Goal: Task Accomplishment & Management: Manage account settings

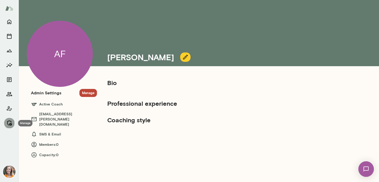
click at [9, 123] on icon "Manage" at bounding box center [9, 123] width 6 height 6
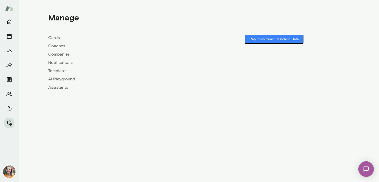
click at [59, 53] on link "Companies" at bounding box center [123, 54] width 151 height 6
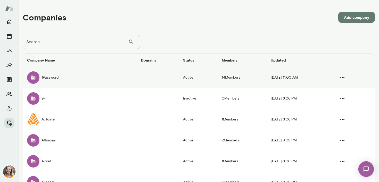
click at [51, 77] on td "1Password" at bounding box center [80, 77] width 114 height 21
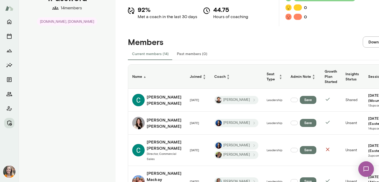
scroll to position [64, 0]
click at [189, 54] on button "Past members (0)" at bounding box center [192, 54] width 39 height 12
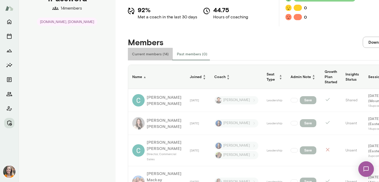
click at [149, 54] on button "Current members (14)" at bounding box center [150, 54] width 45 height 12
